Goal: Task Accomplishment & Management: Complete application form

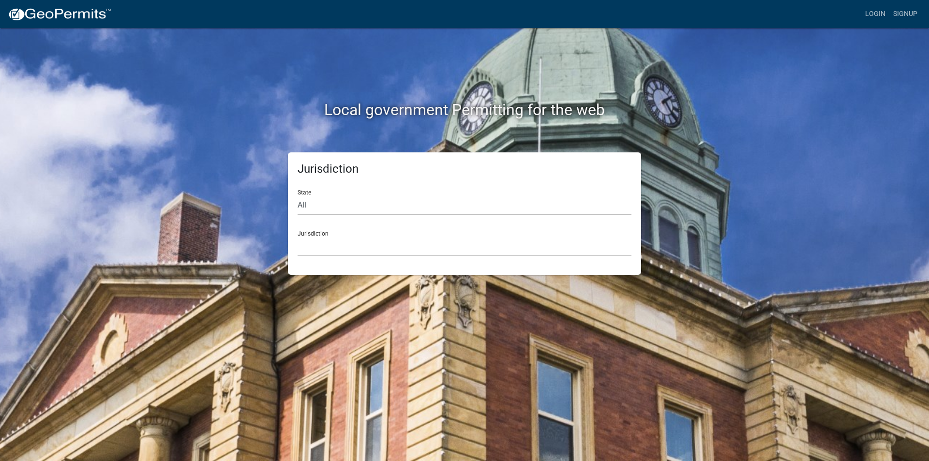
click at [314, 204] on select "All [US_STATE] [US_STATE] [US_STATE] [US_STATE] [US_STATE] [US_STATE] [US_STATE…" at bounding box center [465, 206] width 334 height 20
select select "[US_STATE]"
click at [298, 196] on select "All [US_STATE] [US_STATE] [US_STATE] [US_STATE] [US_STATE] [US_STATE] [US_STATE…" at bounding box center [465, 206] width 334 height 20
click at [325, 248] on select "City of [GEOGRAPHIC_DATA], [US_STATE] City of [GEOGRAPHIC_DATA], [US_STATE] Cit…" at bounding box center [465, 247] width 334 height 20
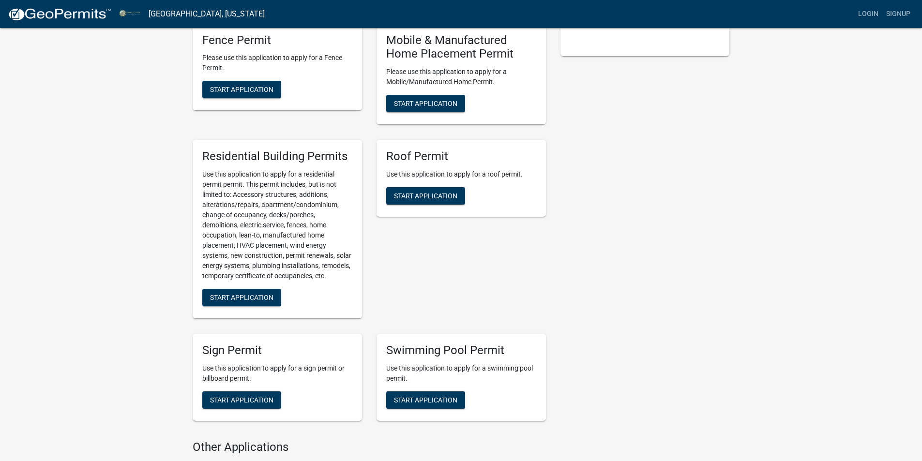
scroll to position [678, 0]
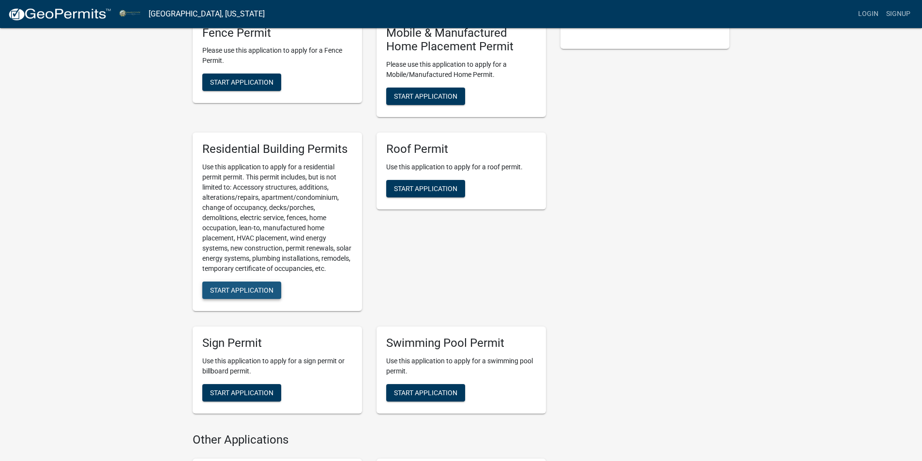
click at [234, 294] on span "Start Application" at bounding box center [241, 290] width 63 height 8
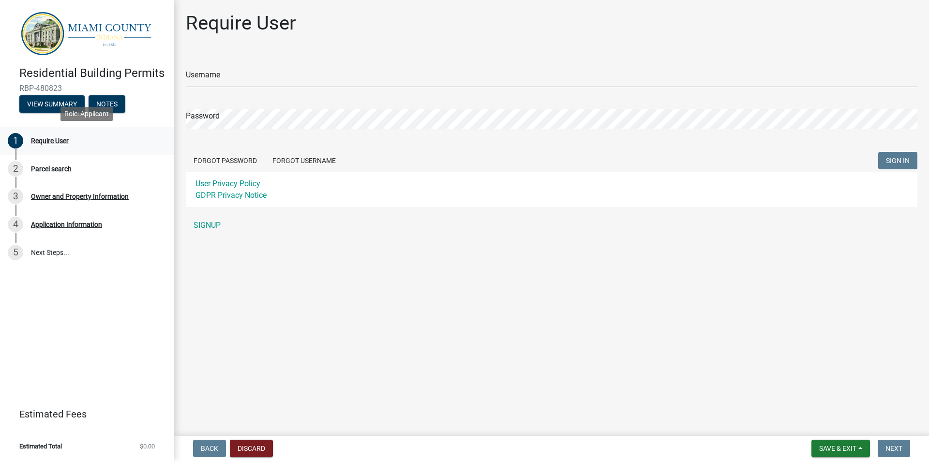
click at [54, 138] on div "Require User" at bounding box center [50, 140] width 38 height 7
click at [56, 98] on button "View Summary" at bounding box center [51, 103] width 65 height 17
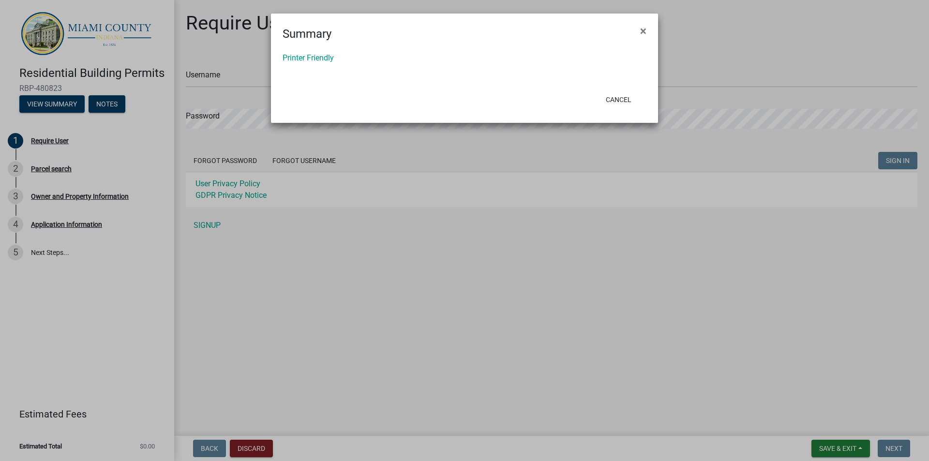
click at [304, 63] on div "Printer Friendly" at bounding box center [464, 65] width 387 height 45
click at [311, 58] on link "Printer Friendly" at bounding box center [308, 57] width 51 height 9
click at [643, 31] on span "×" at bounding box center [643, 31] width 6 height 14
